Goal: Book appointment/travel/reservation

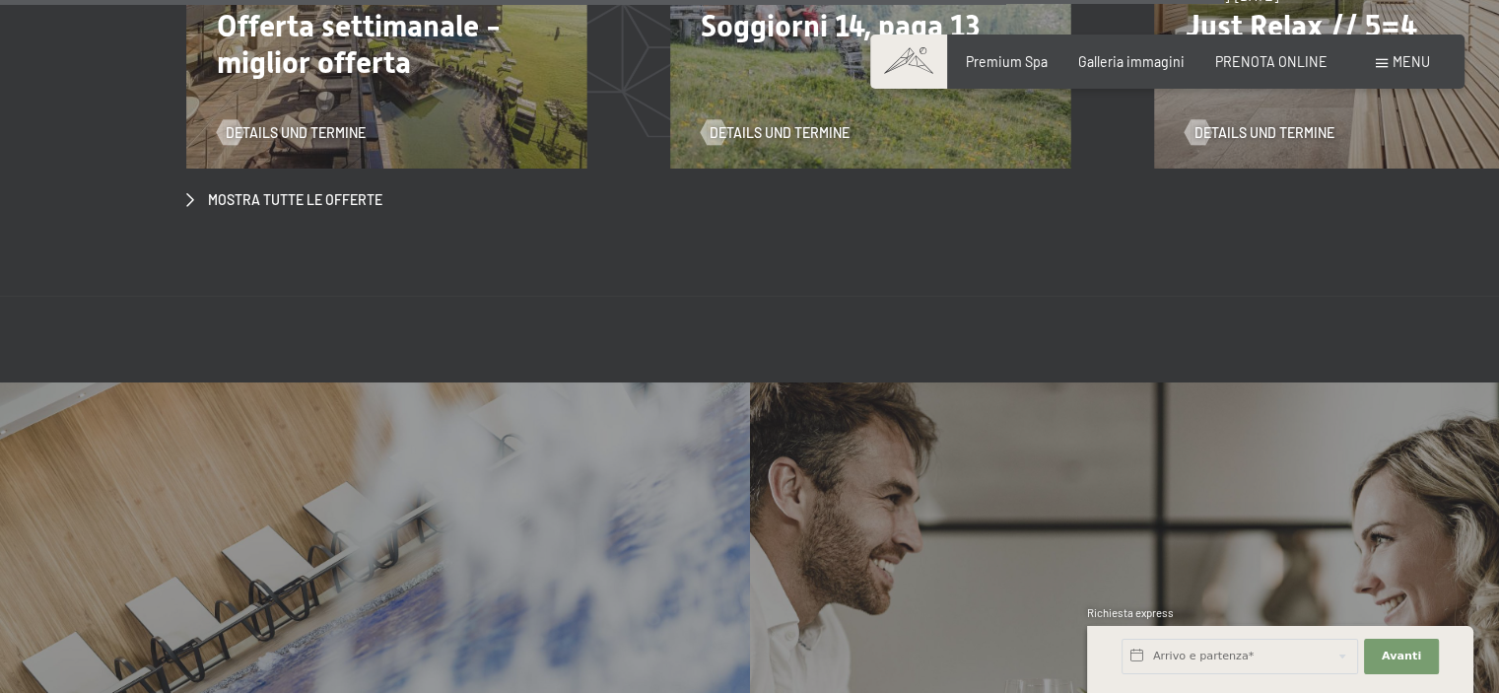
scroll to position [7098, 0]
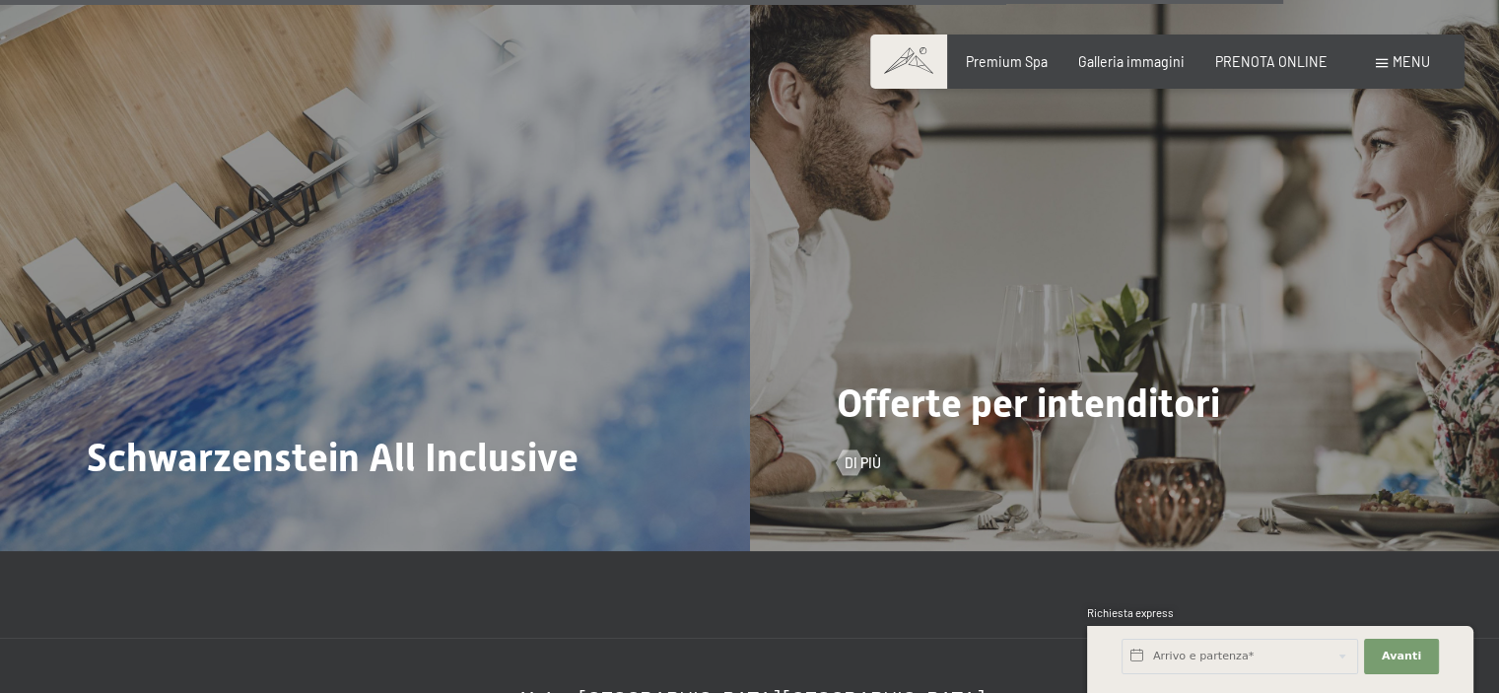
click at [1170, 308] on div "Offerte per intenditori Di più" at bounding box center [1125, 269] width 750 height 562
click at [865, 453] on span "Di più" at bounding box center [883, 463] width 36 height 20
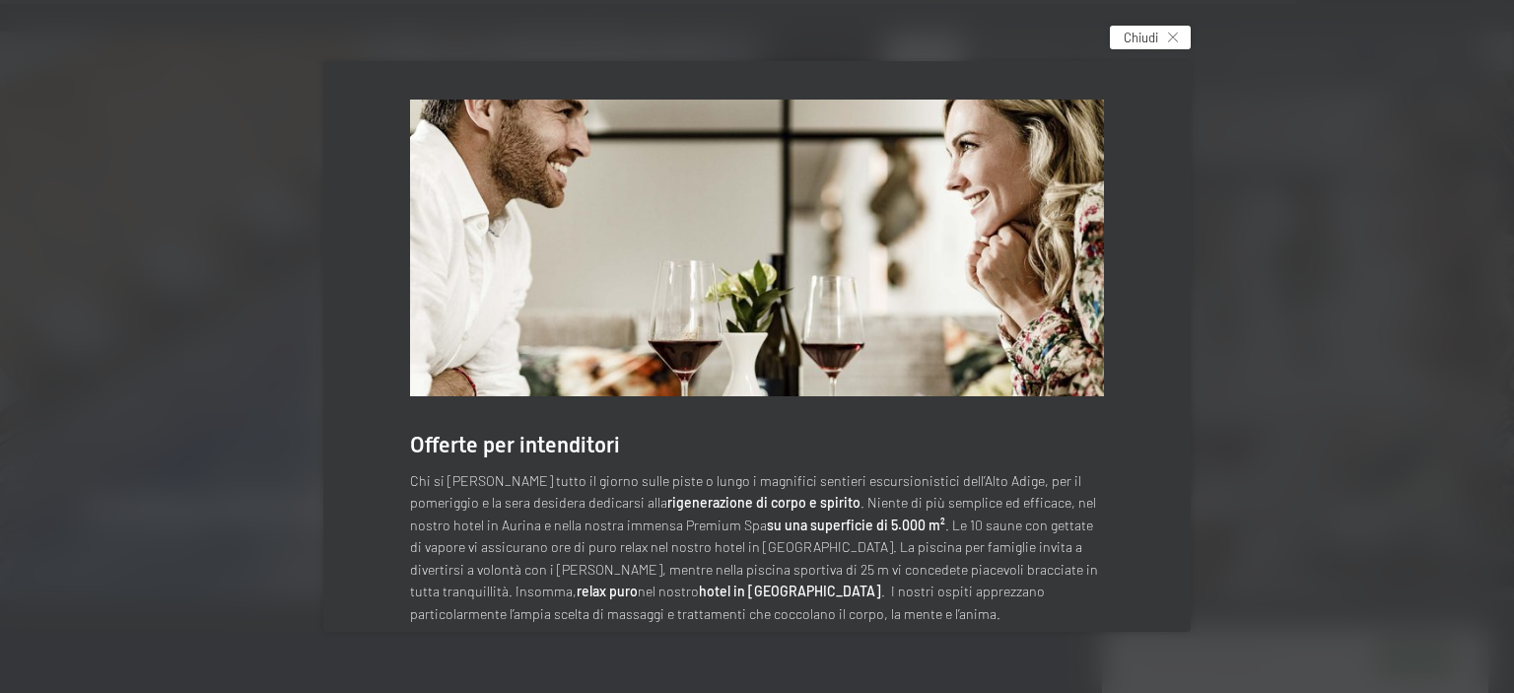
click at [1188, 36] on div "Chiudi" at bounding box center [1150, 38] width 81 height 24
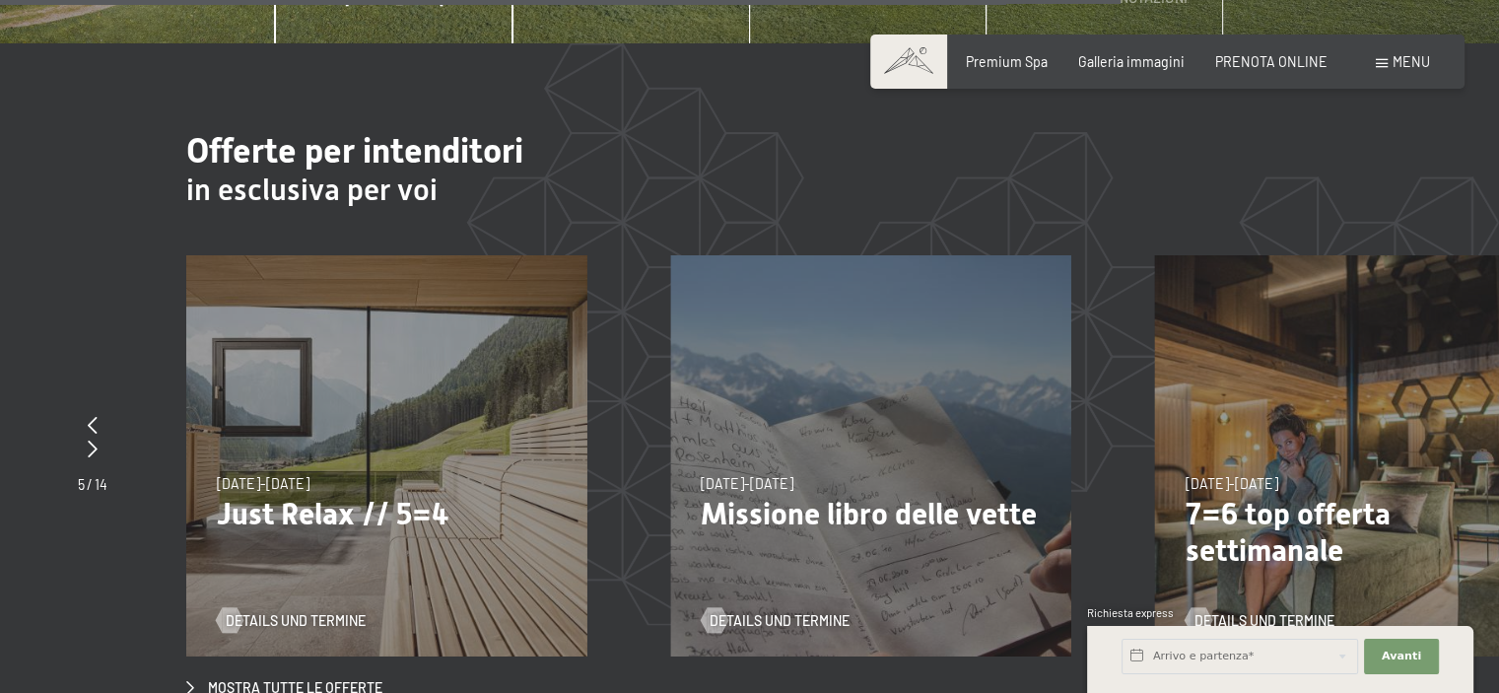
scroll to position [6177, 0]
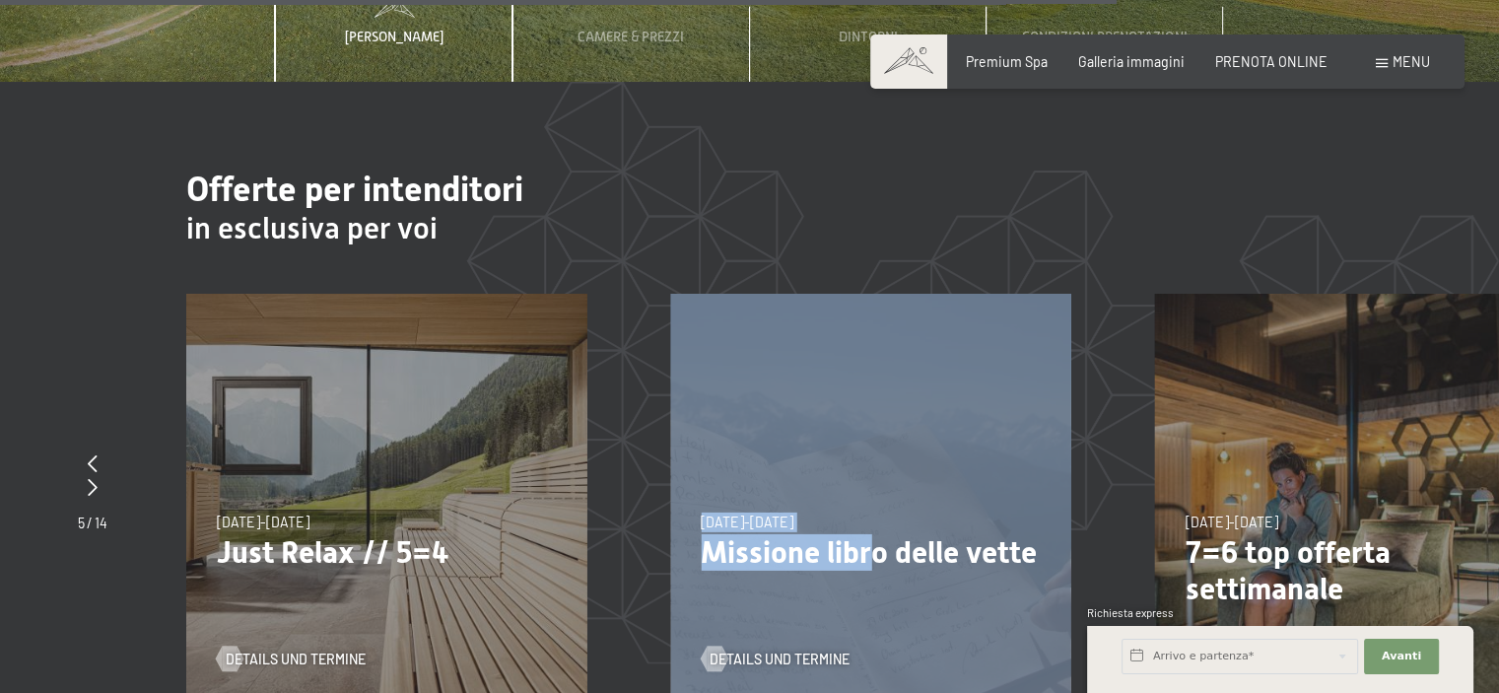
drag, startPoint x: 875, startPoint y: 509, endPoint x: 393, endPoint y: 437, distance: 487.4
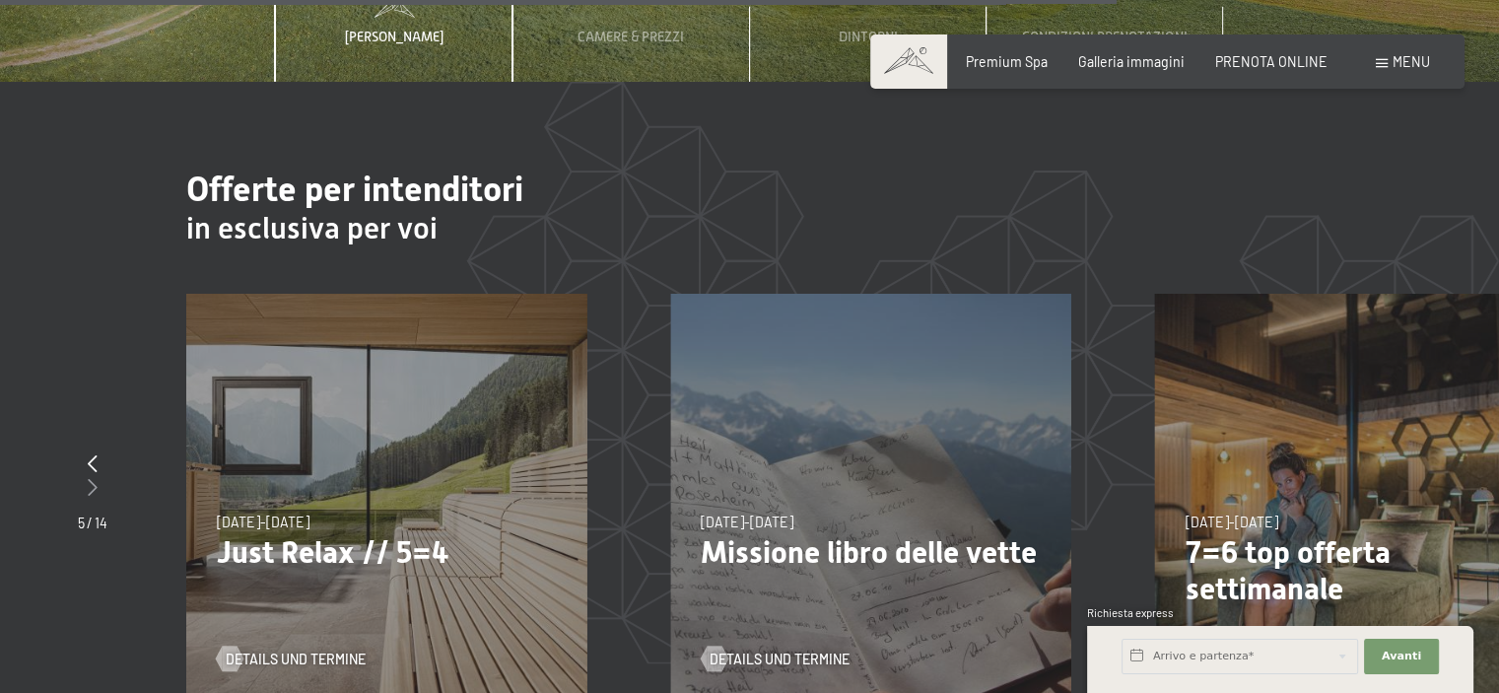
click at [102, 476] on div at bounding box center [93, 488] width 30 height 25
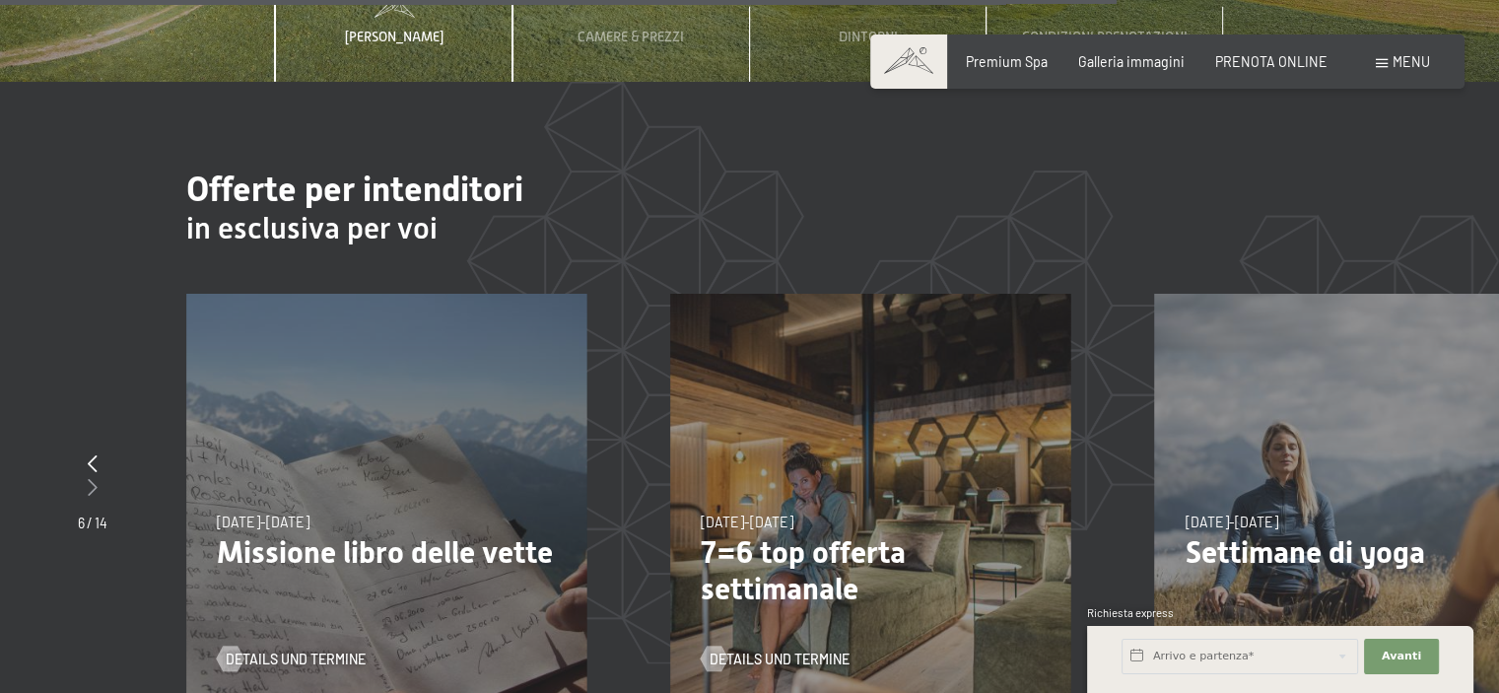
click at [102, 476] on div at bounding box center [93, 488] width 30 height 25
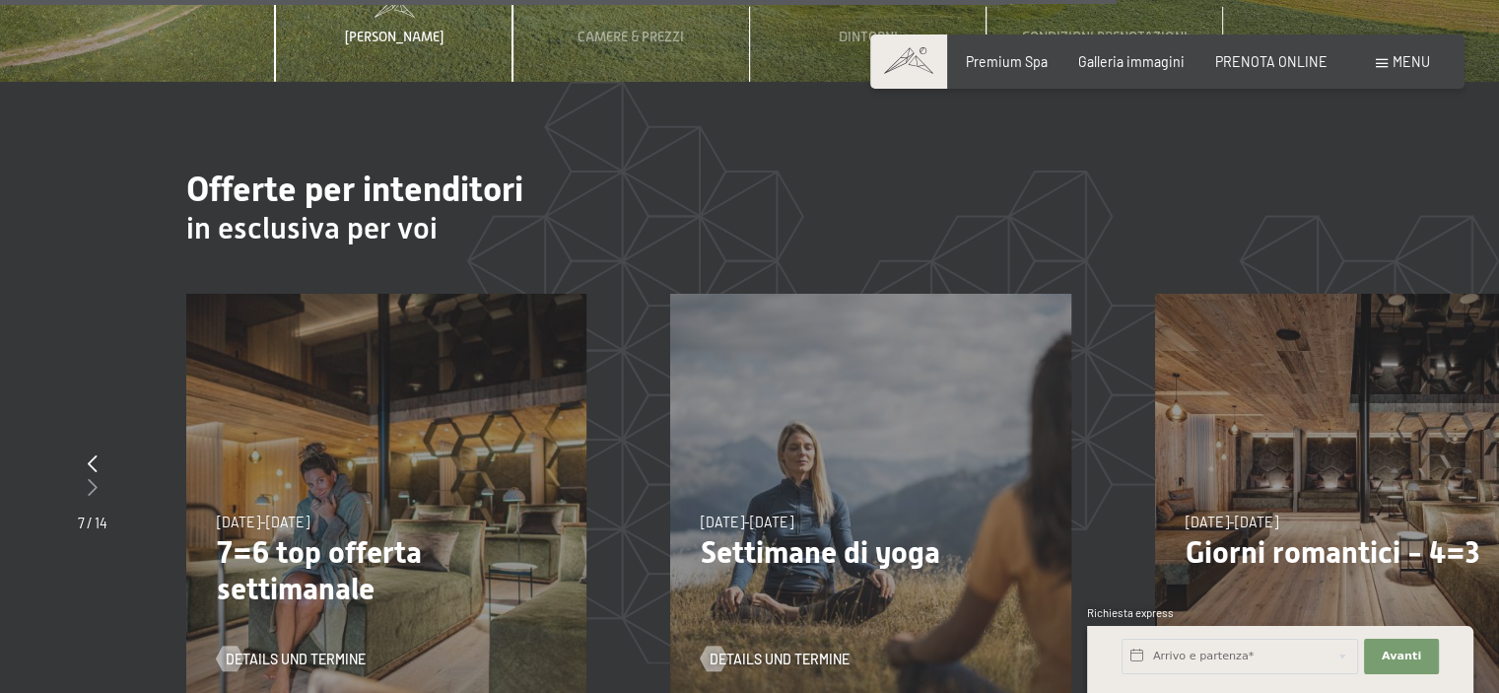
click at [102, 476] on div at bounding box center [93, 488] width 30 height 25
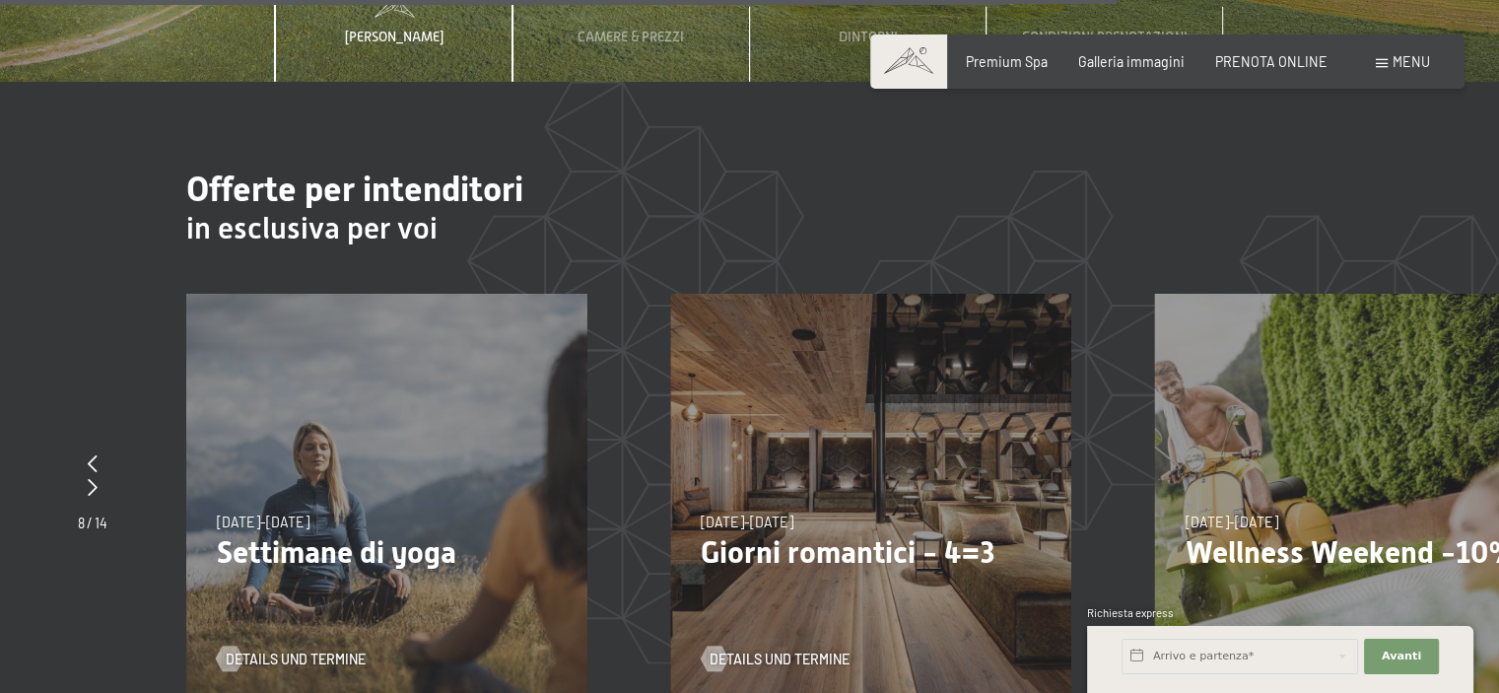
click at [938, 462] on div "[DATE]-[DATE] [DATE]-[DATE] [DATE]-[DATE] [DATE]-[DATE] [DATE]-[DATE] [DATE]-[D…" at bounding box center [870, 494] width 400 height 400
click at [806, 534] on p "Giorni romantici - 4=3" at bounding box center [871, 552] width 340 height 36
click at [744, 650] on span "Details und Termine" at bounding box center [799, 660] width 140 height 20
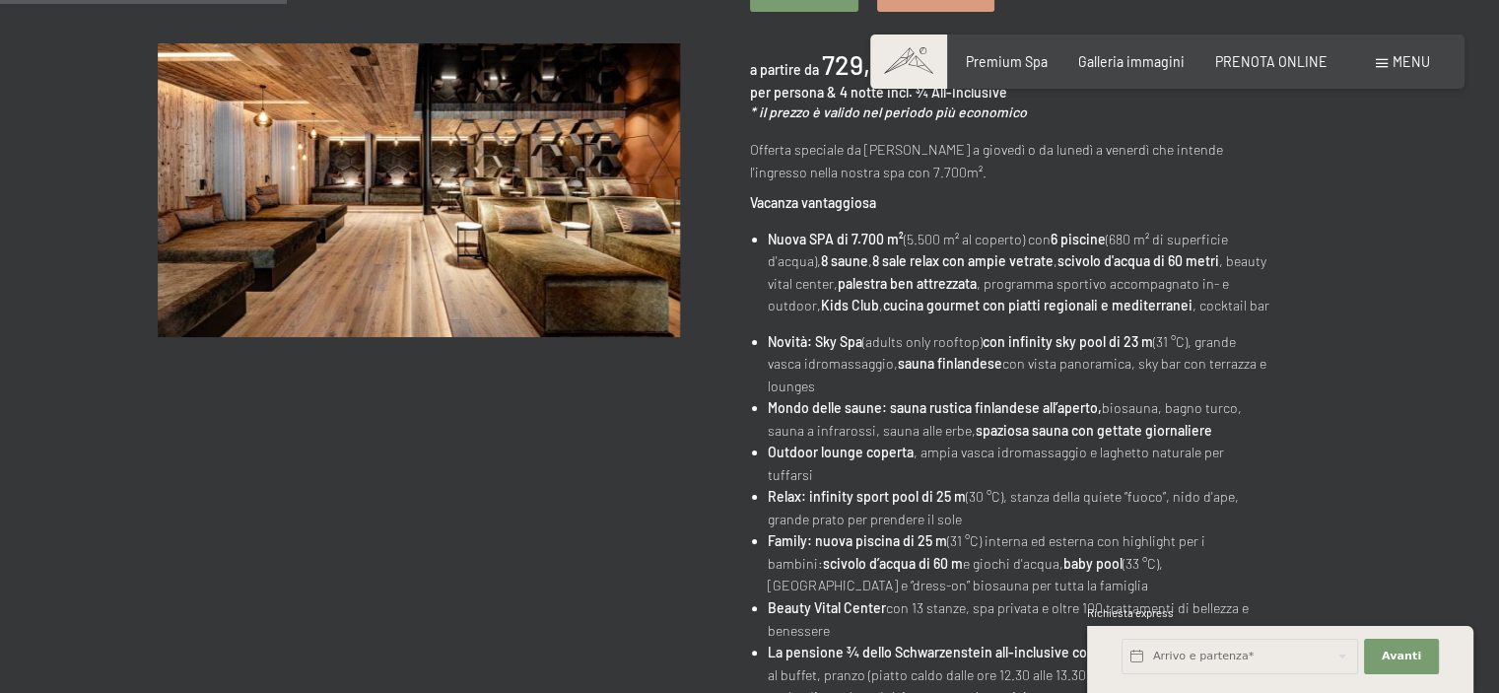
scroll to position [131, 0]
